Goal: Browse casually

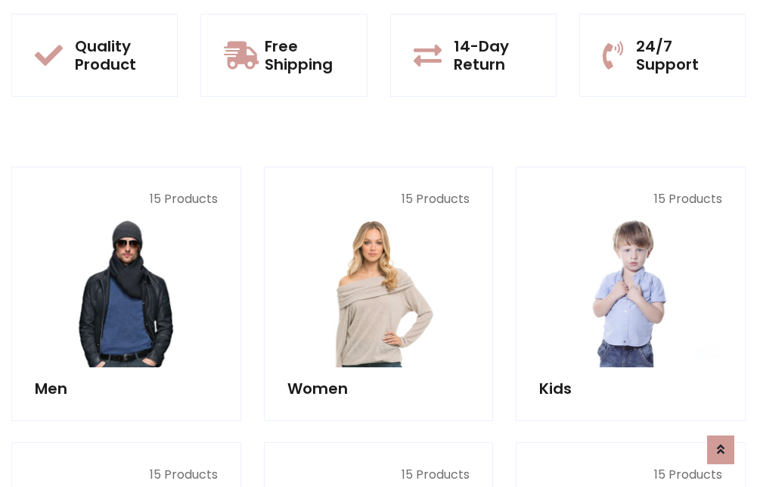
scroll to position [1311, 0]
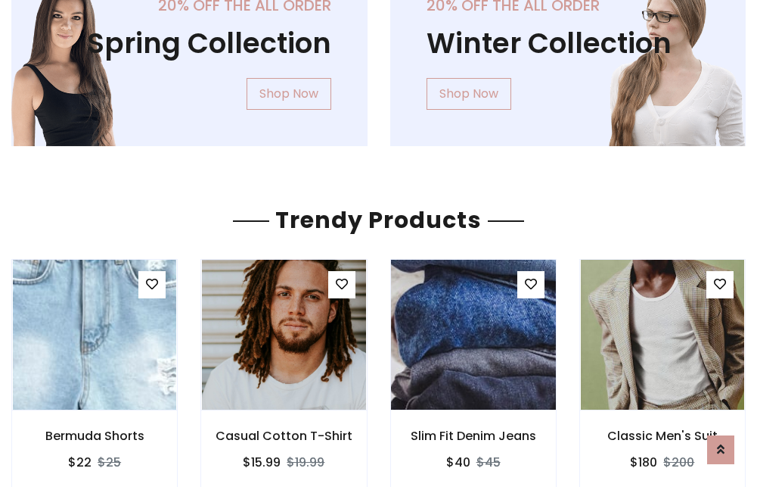
click at [473, 334] on img at bounding box center [473, 334] width 197 height 363
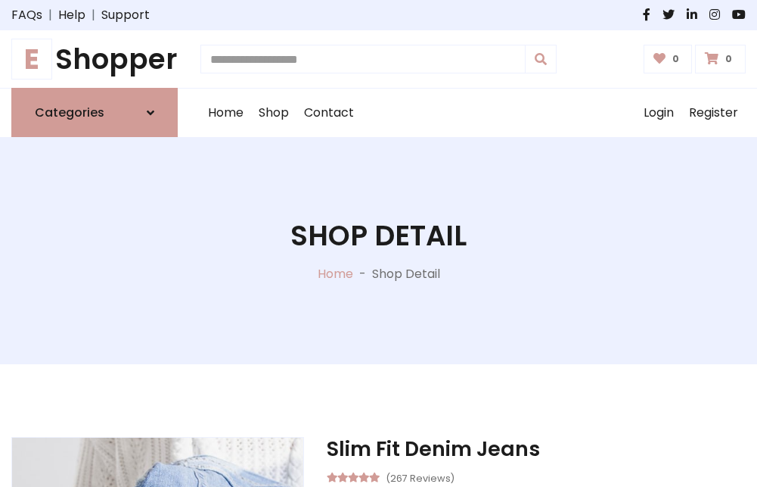
click at [95, 59] on h1 "E Shopper" at bounding box center [94, 58] width 166 height 33
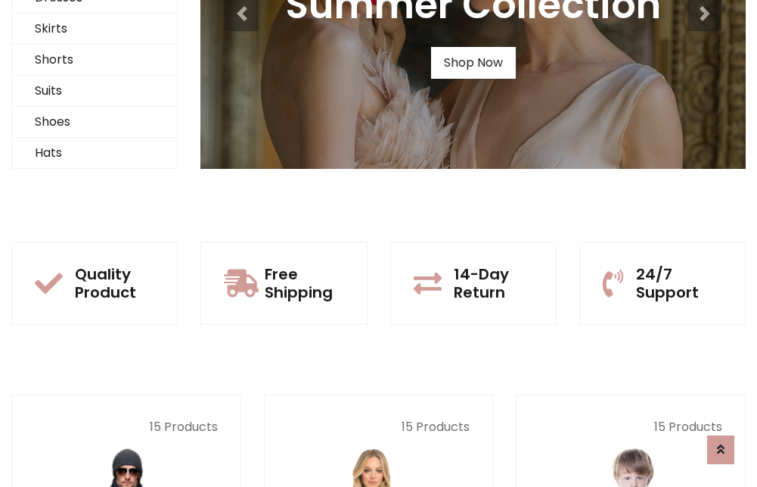
scroll to position [146, 0]
